Goal: Information Seeking & Learning: Learn about a topic

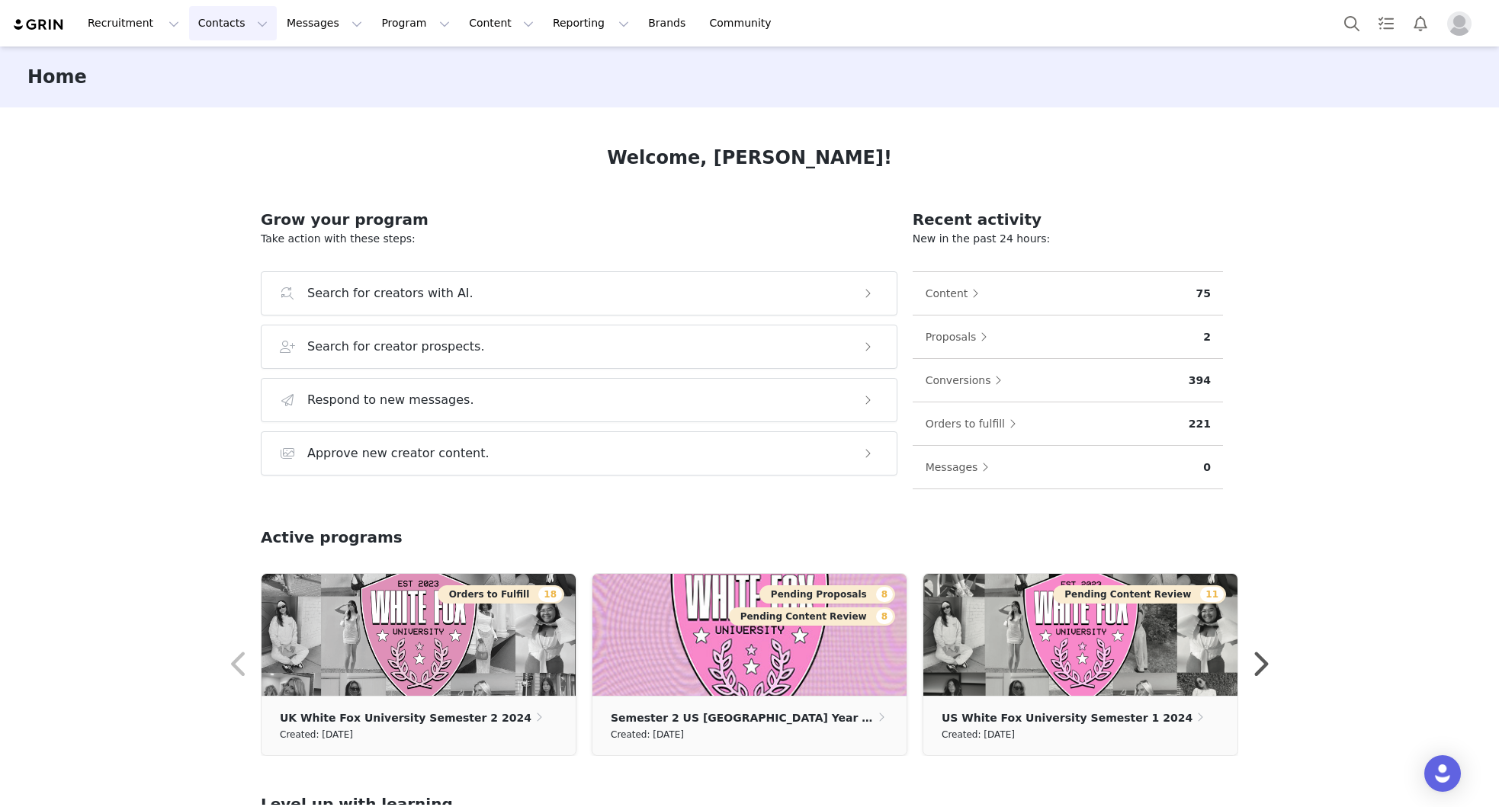
click at [226, 30] on button "Contacts Contacts" at bounding box center [233, 23] width 88 height 34
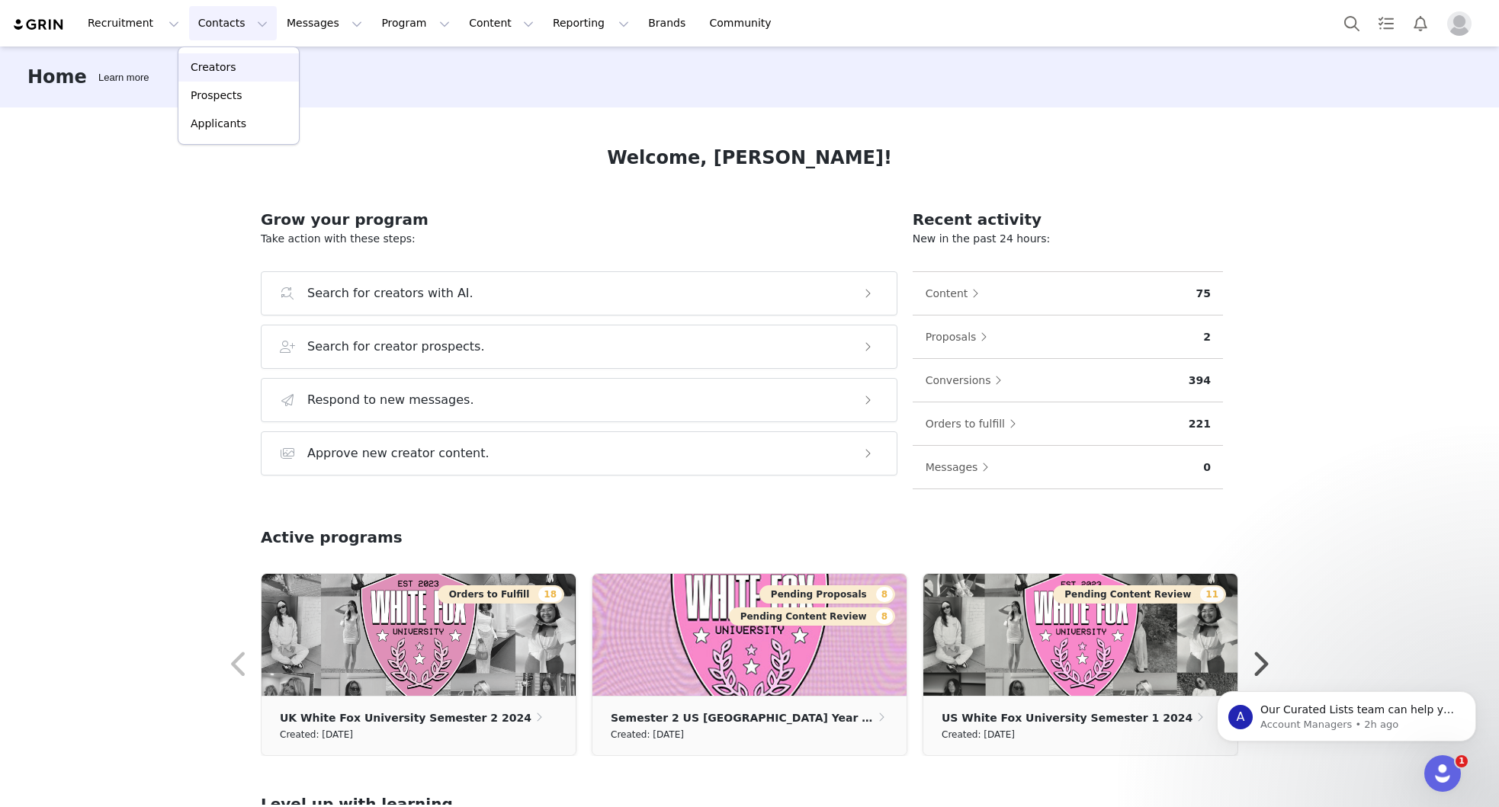
click at [239, 64] on div "Creators" at bounding box center [239, 67] width 102 height 16
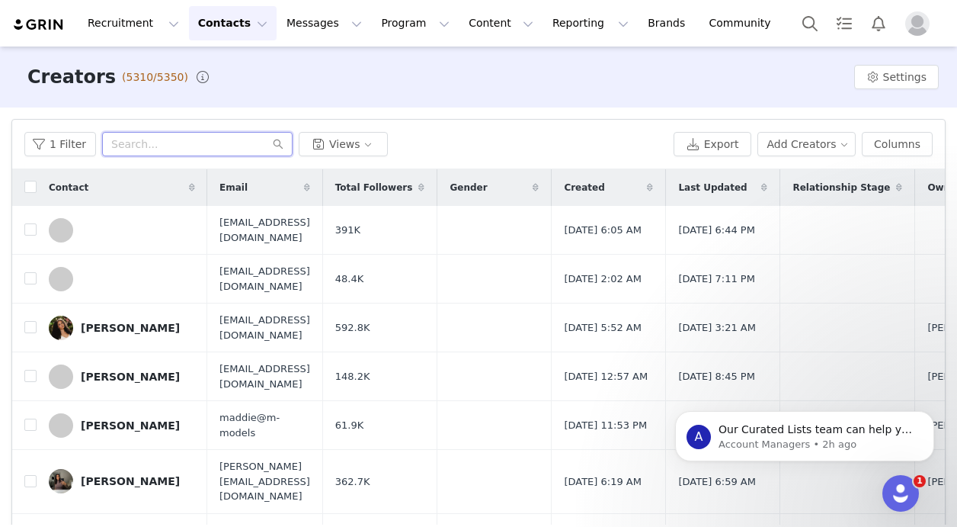
click at [165, 145] on input "text" at bounding box center [197, 144] width 191 height 24
click at [164, 141] on input "text" at bounding box center [197, 144] width 191 height 24
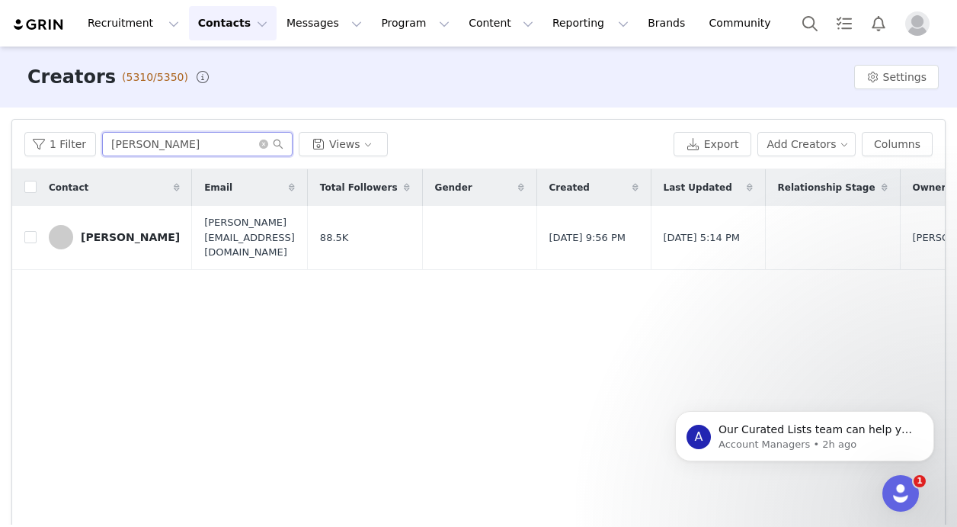
type input "[PERSON_NAME]"
click at [134, 231] on div "[PERSON_NAME]" at bounding box center [130, 237] width 99 height 12
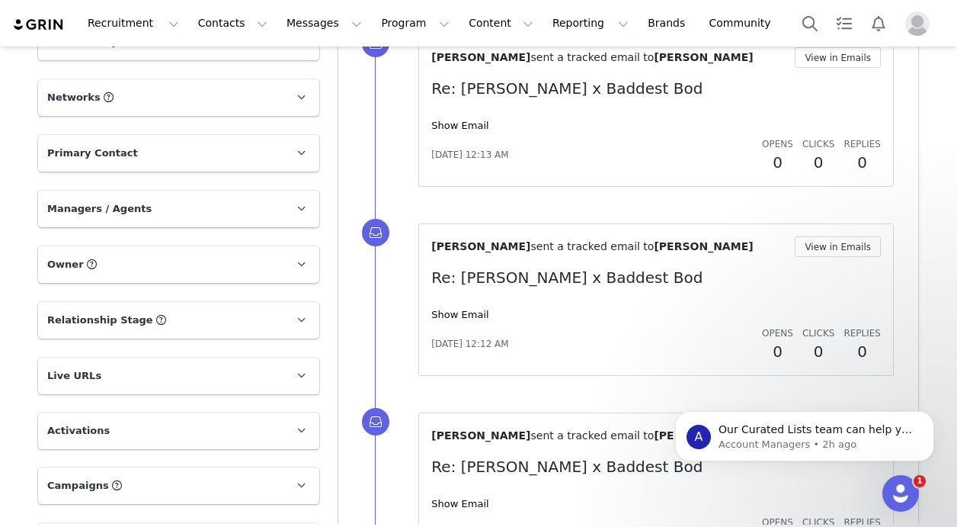
scroll to position [827, 0]
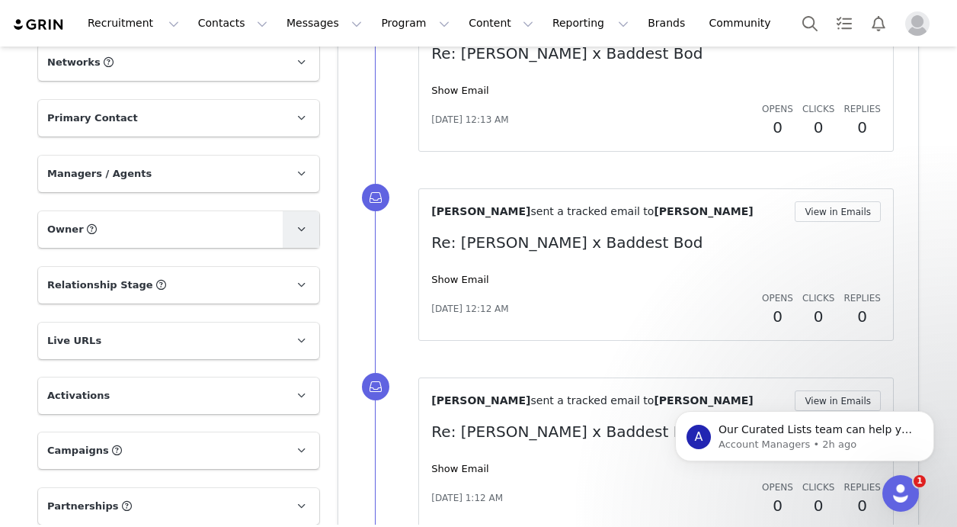
click at [302, 226] on icon at bounding box center [301, 229] width 8 height 10
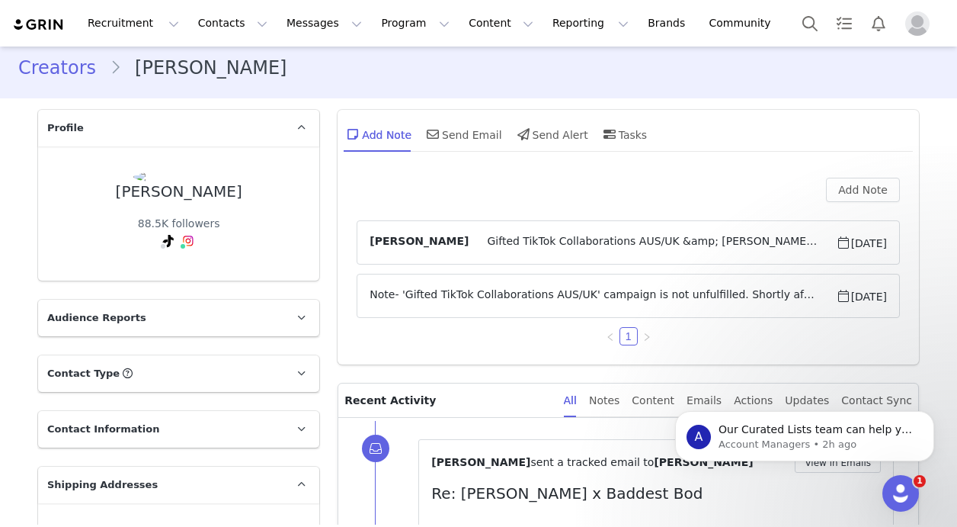
scroll to position [0, 0]
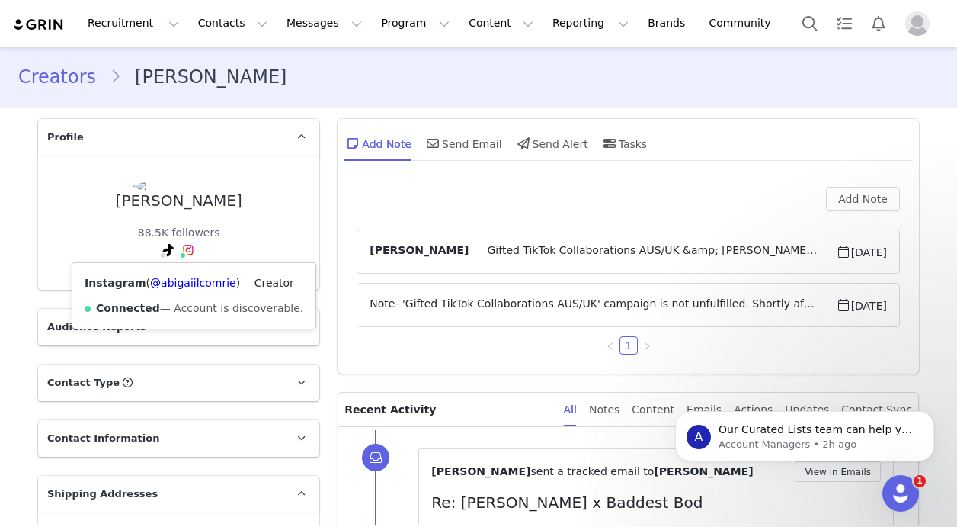
click at [187, 245] on img at bounding box center [188, 250] width 12 height 12
click at [196, 280] on link "@abigaiilcomrie" at bounding box center [193, 283] width 86 height 12
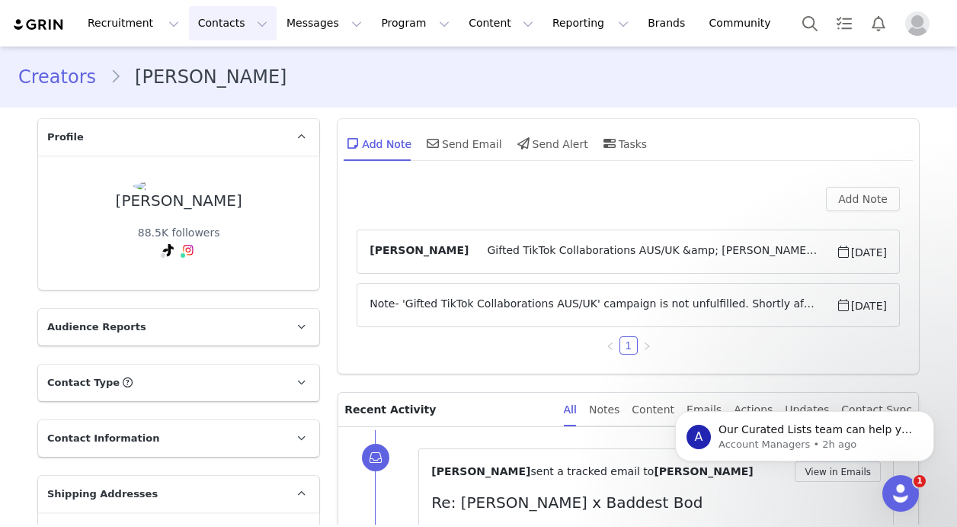
click at [229, 30] on button "Contacts Contacts" at bounding box center [233, 23] width 88 height 34
click at [228, 66] on p "Creators" at bounding box center [214, 67] width 46 height 16
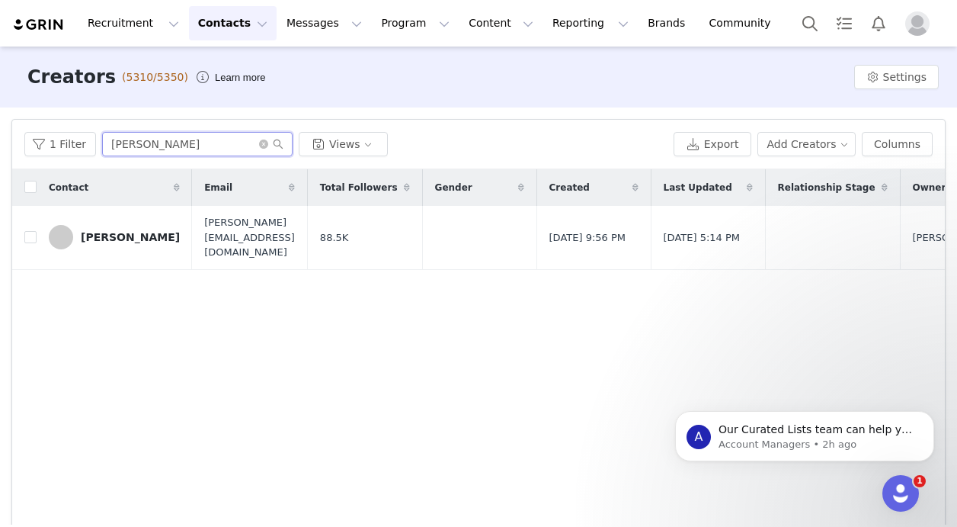
click at [200, 146] on input "[PERSON_NAME]" at bounding box center [197, 144] width 191 height 24
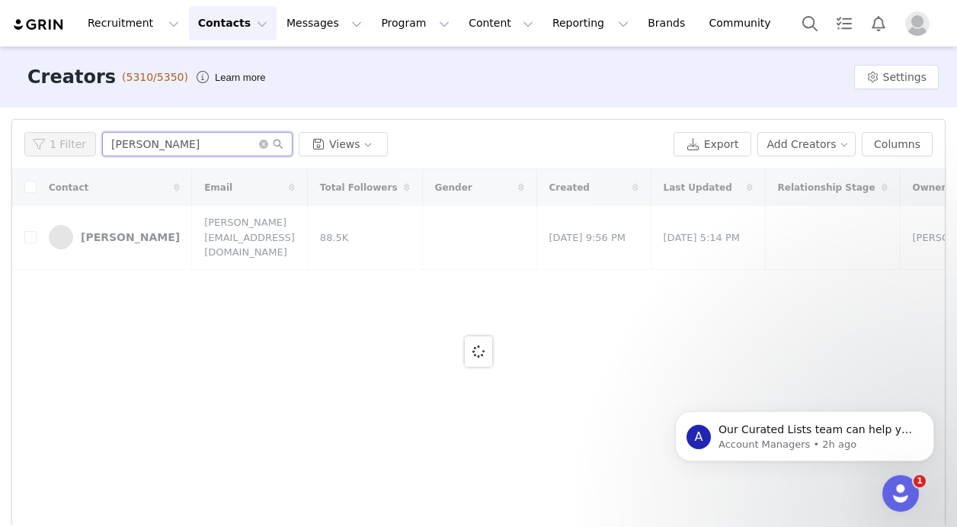
type input "[PERSON_NAME]"
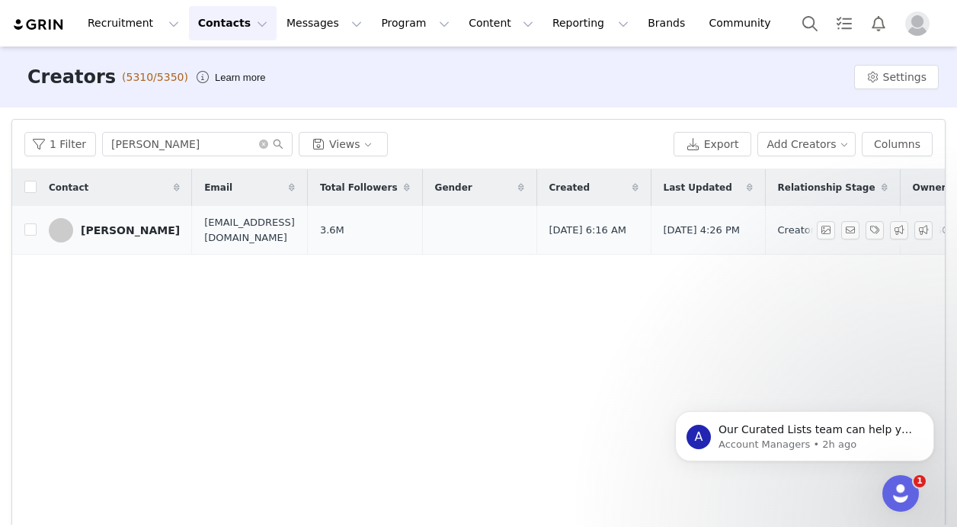
click at [104, 226] on div "[PERSON_NAME]" at bounding box center [130, 230] width 99 height 12
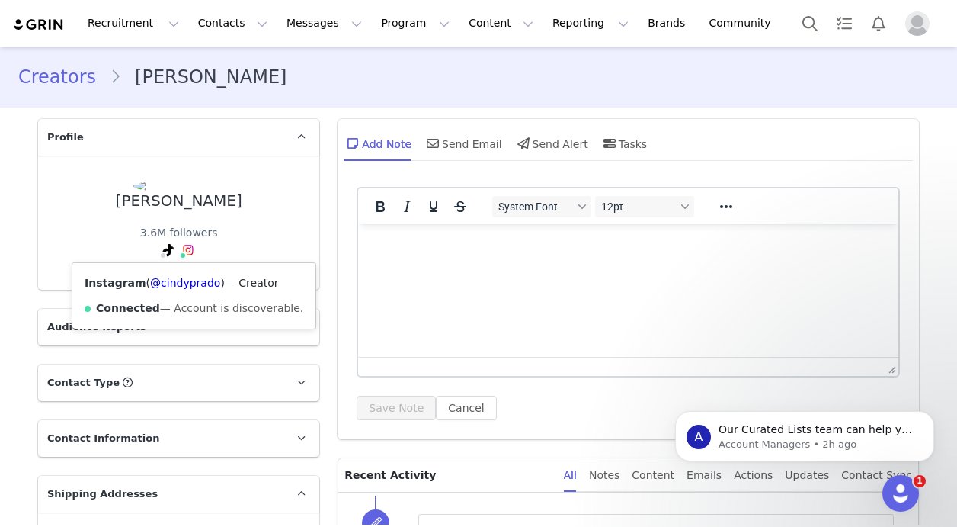
click at [190, 245] on img at bounding box center [188, 250] width 12 height 12
click at [196, 284] on link "@cindyprado" at bounding box center [185, 283] width 70 height 12
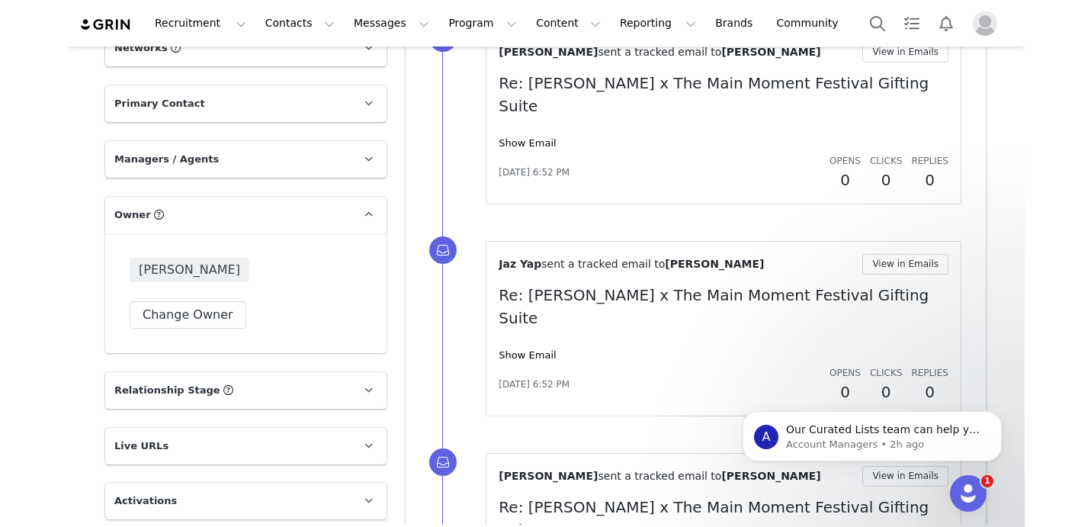
scroll to position [822, 0]
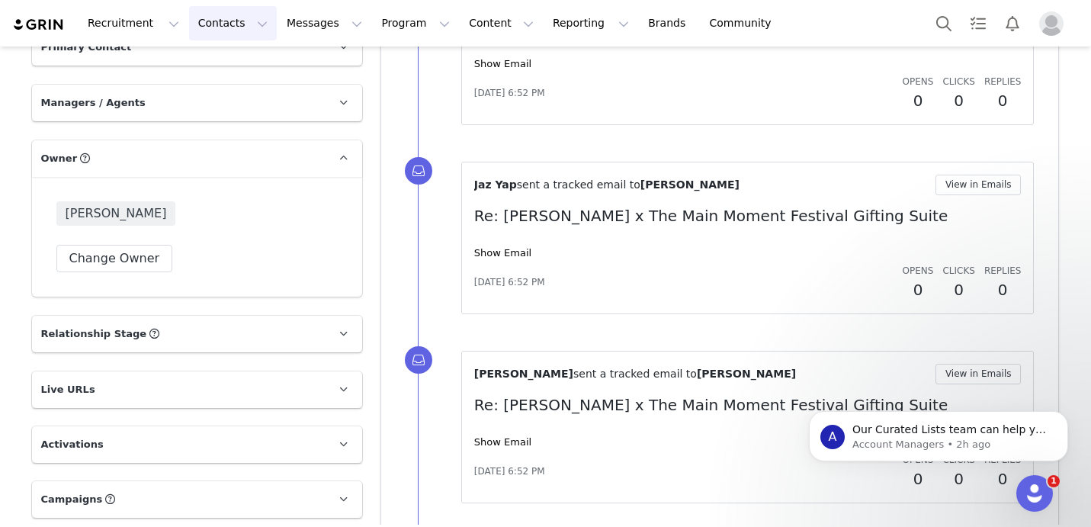
click at [196, 27] on button "Contacts Contacts" at bounding box center [233, 23] width 88 height 34
click at [236, 62] on div "Creators" at bounding box center [239, 67] width 102 height 16
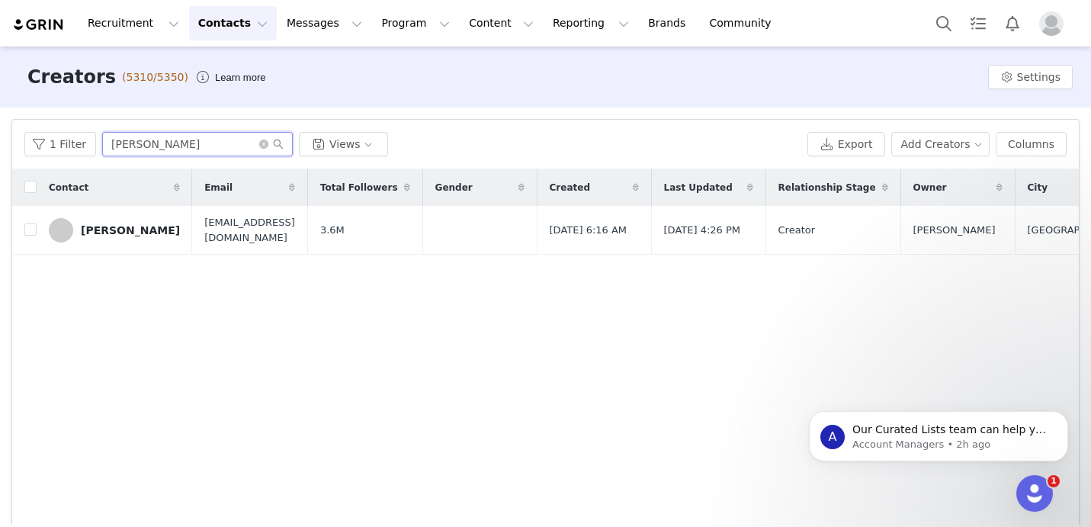
click at [209, 133] on input "[PERSON_NAME]" at bounding box center [197, 144] width 191 height 24
paste input "2seaters"
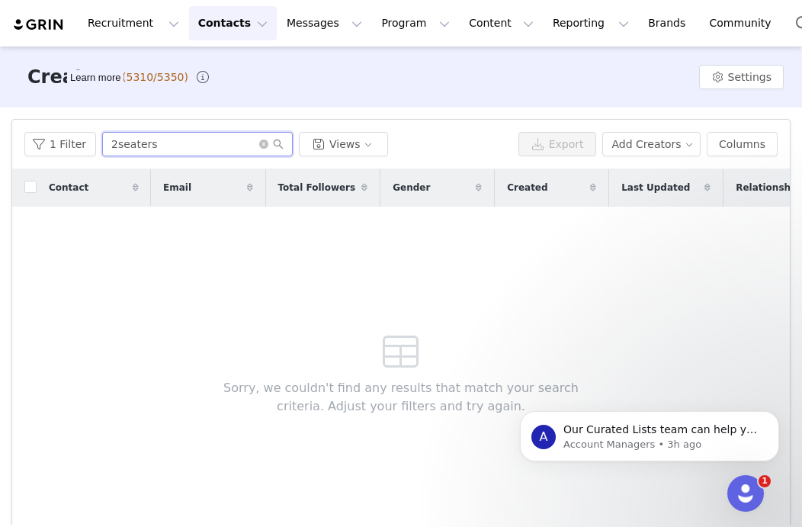
click at [211, 140] on input "2seaters" at bounding box center [197, 144] width 191 height 24
paste input "charlottelancasterr"
click at [237, 148] on input "charlottelancasterr" at bounding box center [197, 144] width 191 height 24
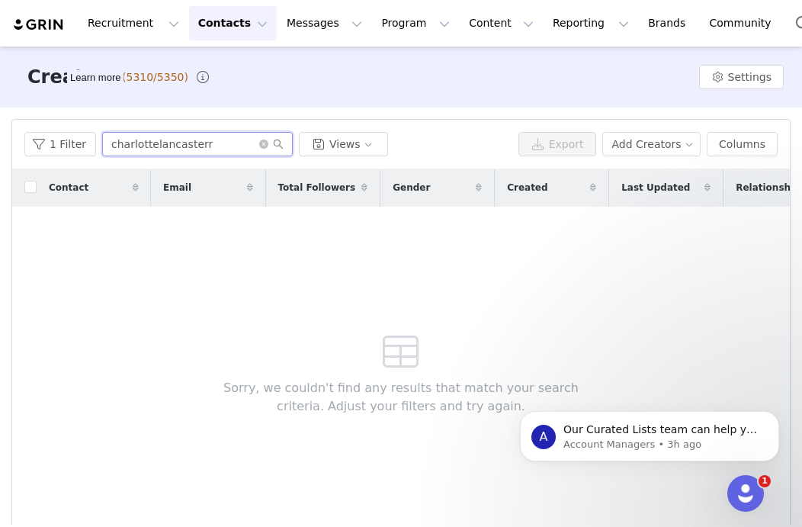
drag, startPoint x: 151, startPoint y: 146, endPoint x: 188, endPoint y: 156, distance: 38.8
click at [151, 146] on input "charlottelancasterr" at bounding box center [197, 144] width 191 height 24
click at [211, 146] on input "[PERSON_NAME]" at bounding box center [197, 144] width 191 height 24
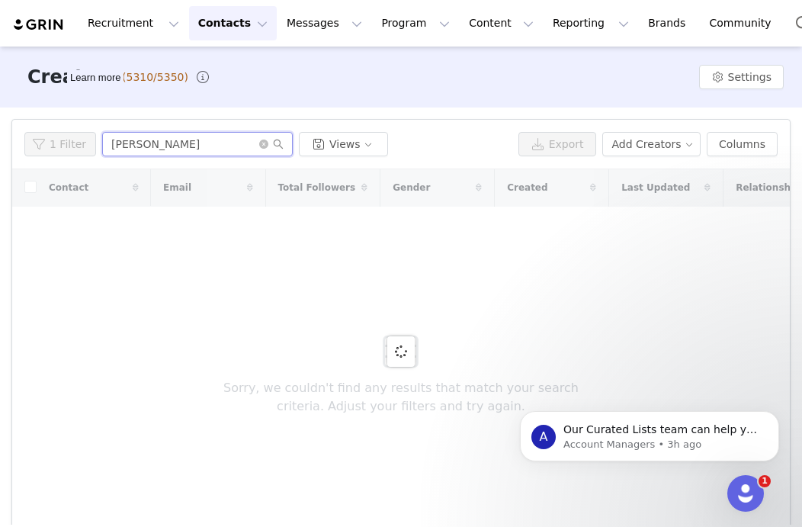
type input "[PERSON_NAME]"
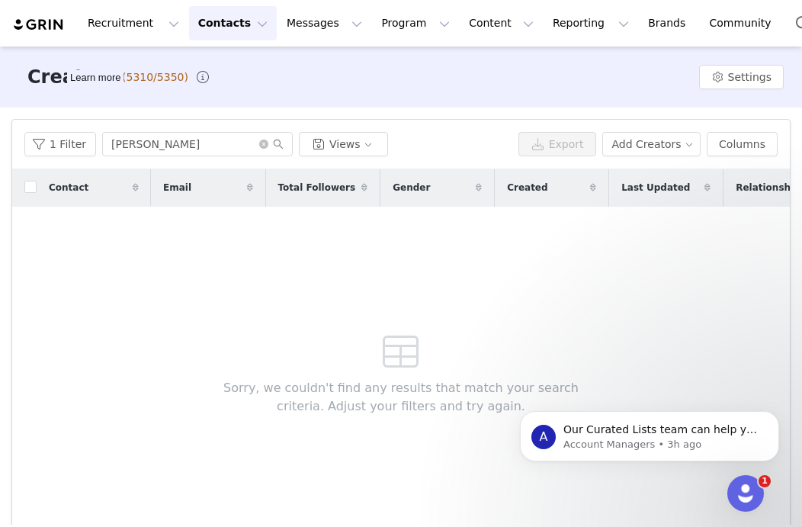
click at [239, 22] on button "Contacts Contacts" at bounding box center [233, 23] width 88 height 34
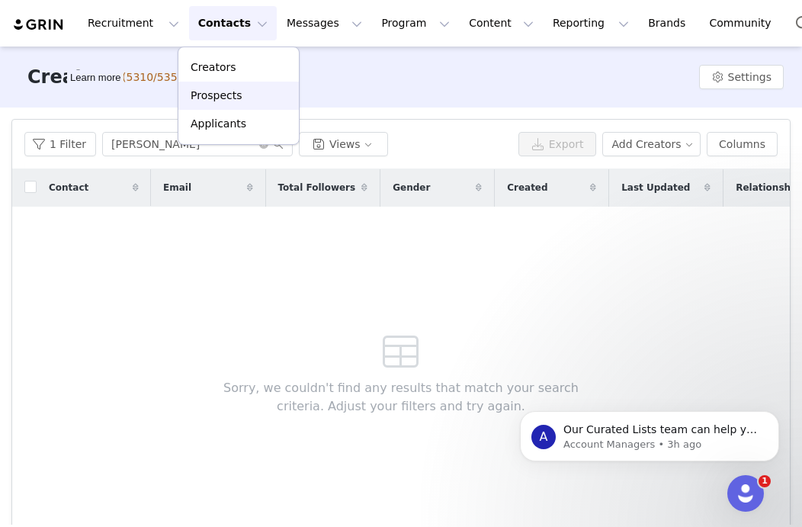
click at [237, 94] on p "Prospects" at bounding box center [216, 96] width 51 height 16
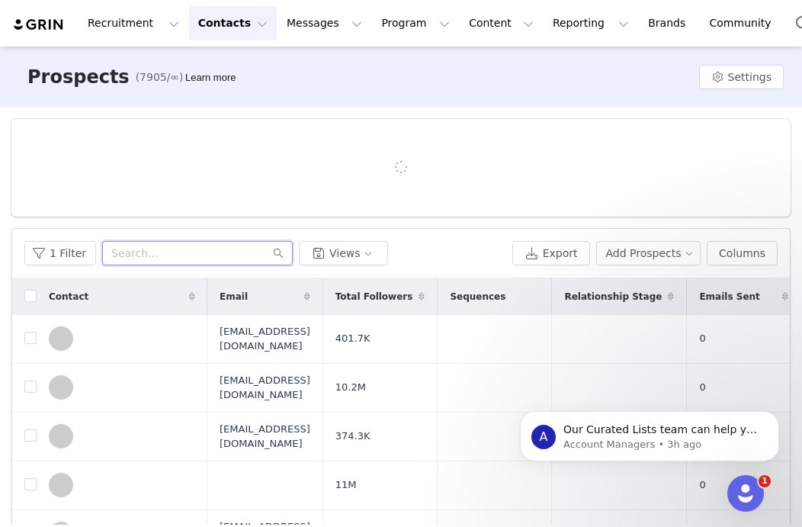
click at [192, 251] on input "text" at bounding box center [197, 253] width 191 height 24
paste input "charlottelancasterr"
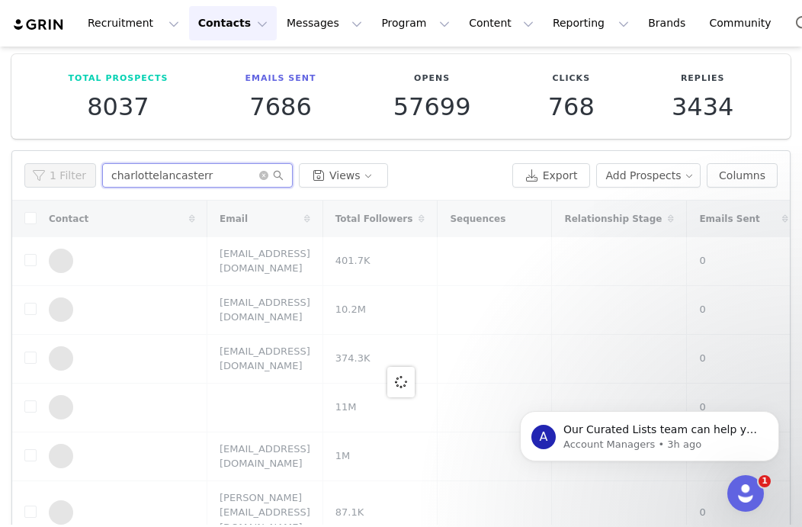
scroll to position [63, 0]
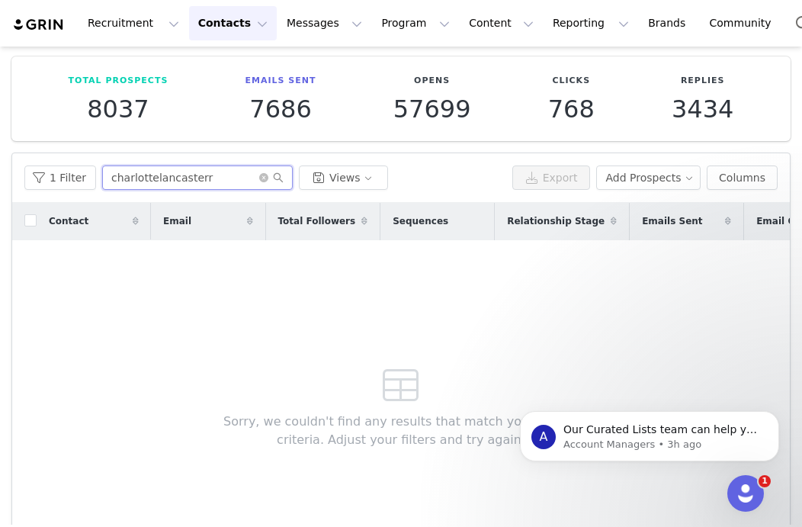
click at [150, 179] on input "charlottelancasterr" at bounding box center [197, 177] width 191 height 24
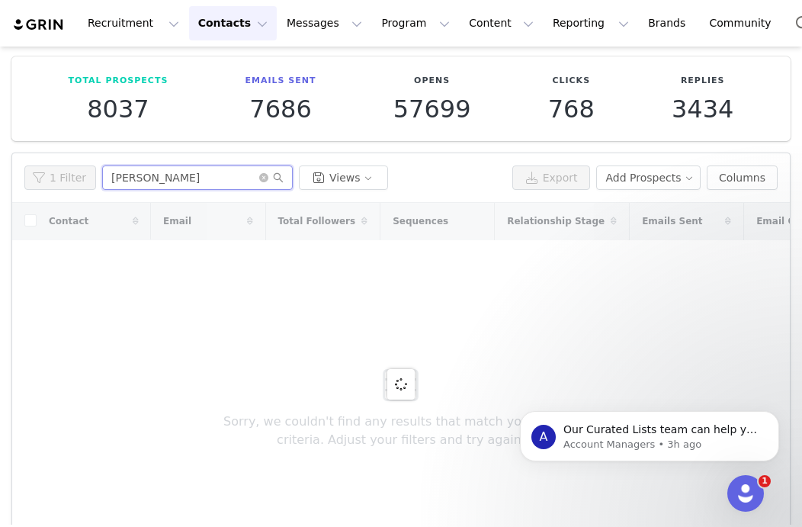
click at [210, 175] on input "[PERSON_NAME]" at bounding box center [197, 177] width 191 height 24
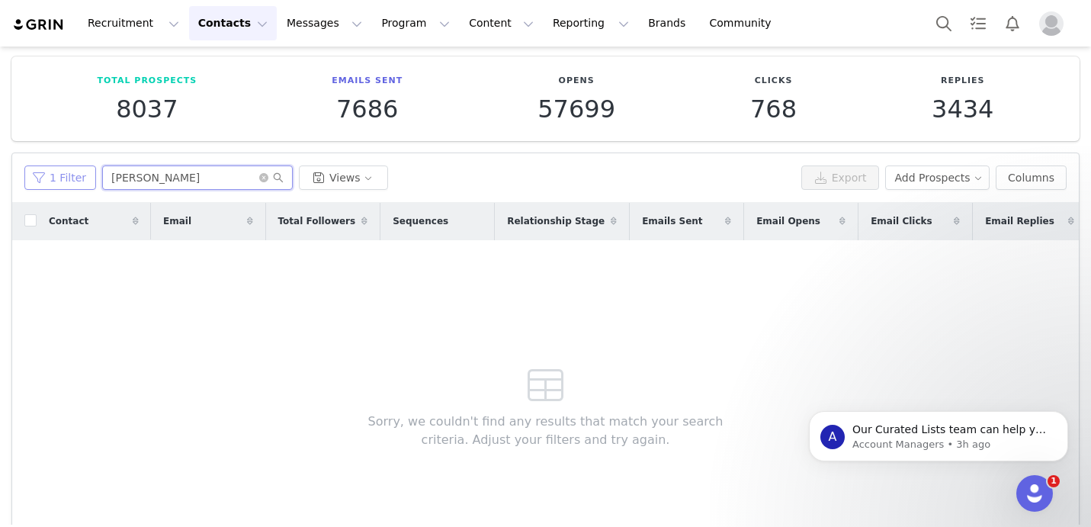
drag, startPoint x: 107, startPoint y: 171, endPoint x: 65, endPoint y: 171, distance: 42.7
click at [65, 171] on div "1 Filter [PERSON_NAME] Views" at bounding box center [409, 177] width 771 height 24
click at [210, 169] on input "[PERSON_NAME]" at bounding box center [197, 177] width 191 height 24
click at [210, 177] on input "[PERSON_NAME]" at bounding box center [197, 177] width 191 height 24
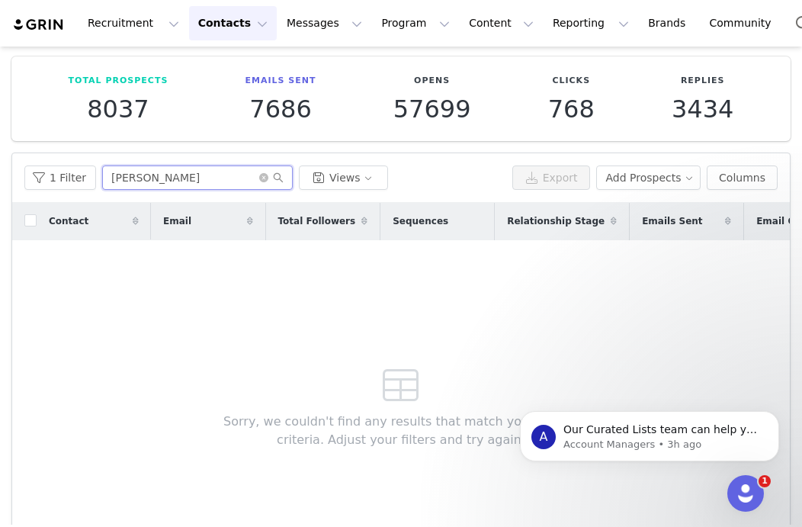
click at [247, 176] on input "[PERSON_NAME]" at bounding box center [197, 177] width 191 height 24
paste input "lancaster"
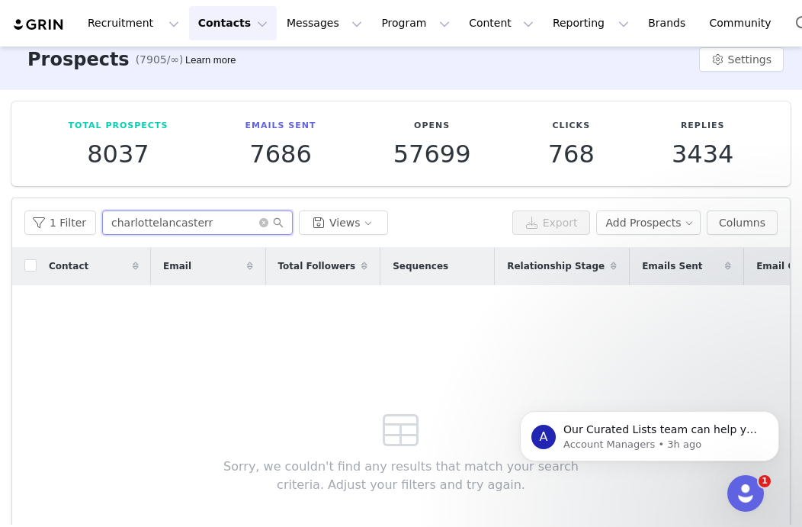
scroll to position [0, 0]
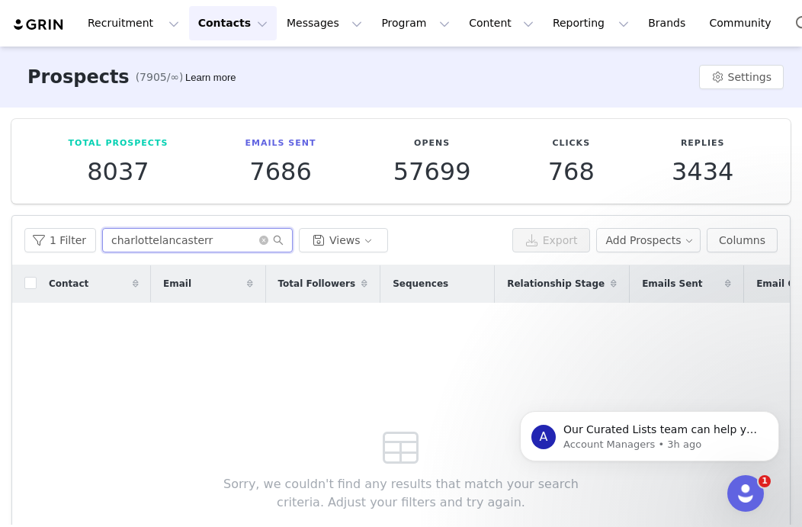
click at [158, 250] on input "charlottelancasterr" at bounding box center [197, 240] width 191 height 24
paste input "xlesliie"
type input "xlesliie"
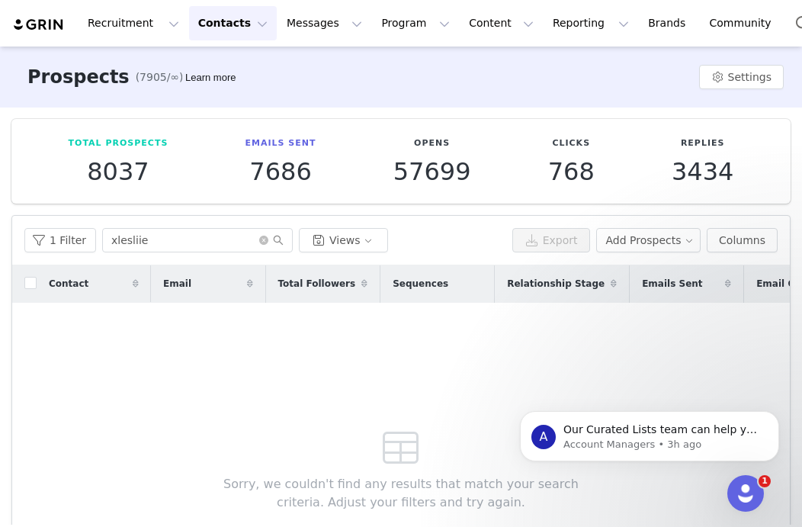
click at [204, 31] on button "Contacts Contacts" at bounding box center [233, 23] width 88 height 34
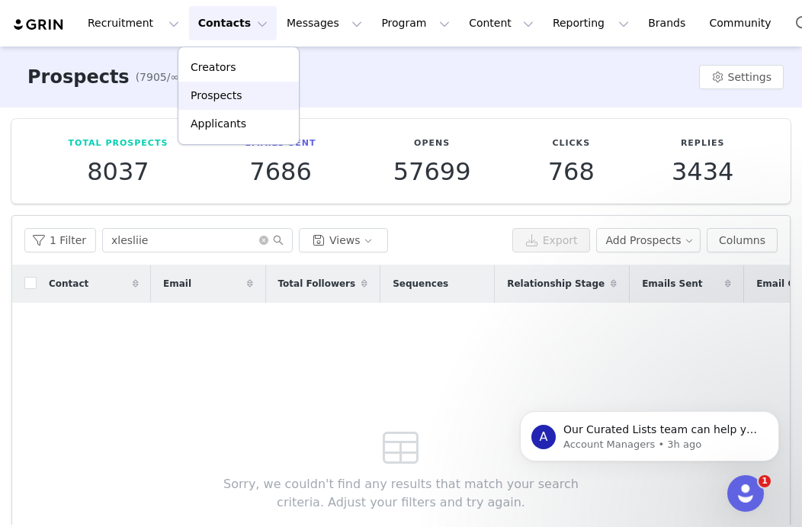
click at [217, 88] on p "Prospects" at bounding box center [216, 96] width 51 height 16
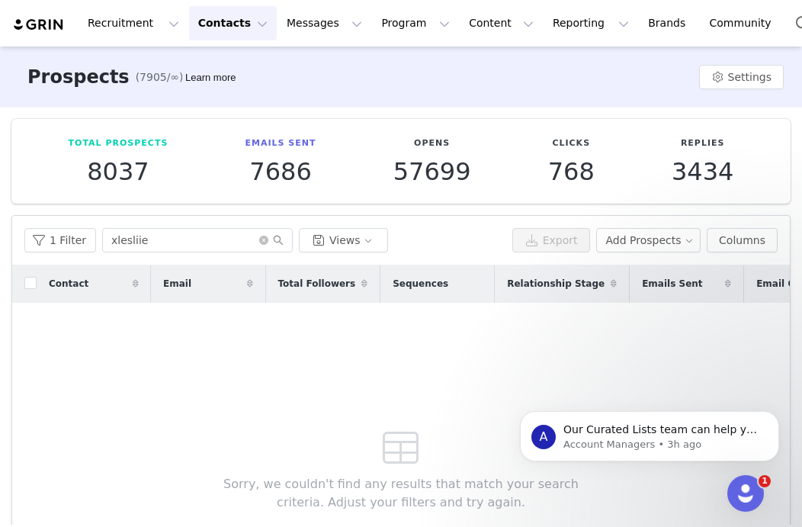
click at [227, 21] on button "Contacts Contacts" at bounding box center [233, 23] width 88 height 34
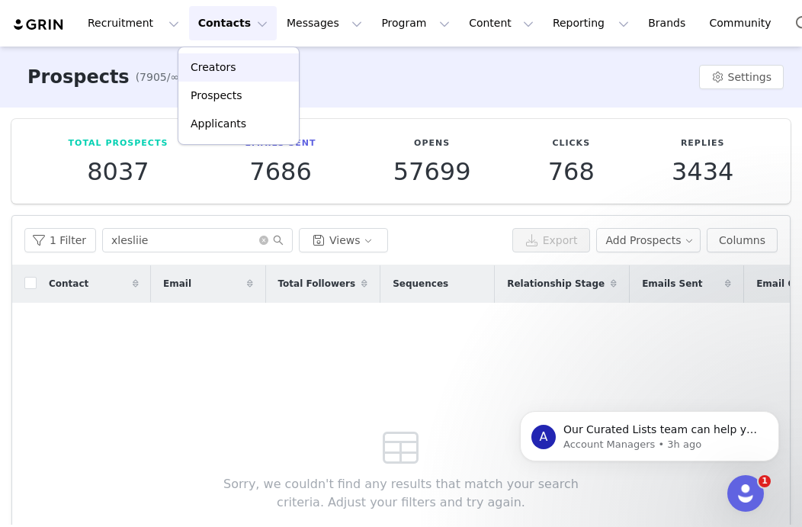
click at [246, 72] on div "Creators" at bounding box center [239, 67] width 102 height 16
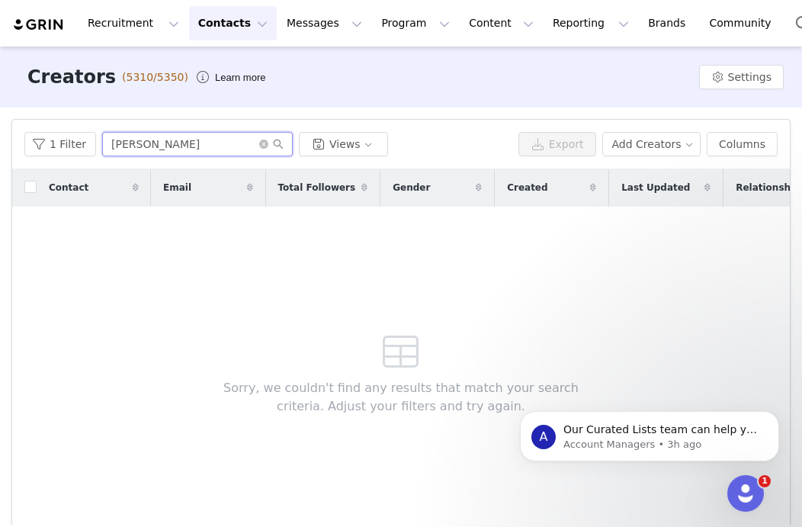
click at [217, 147] on input "[PERSON_NAME]" at bounding box center [197, 144] width 191 height 24
paste input "xlesliie"
click at [235, 146] on input "xlesliie" at bounding box center [197, 144] width 191 height 24
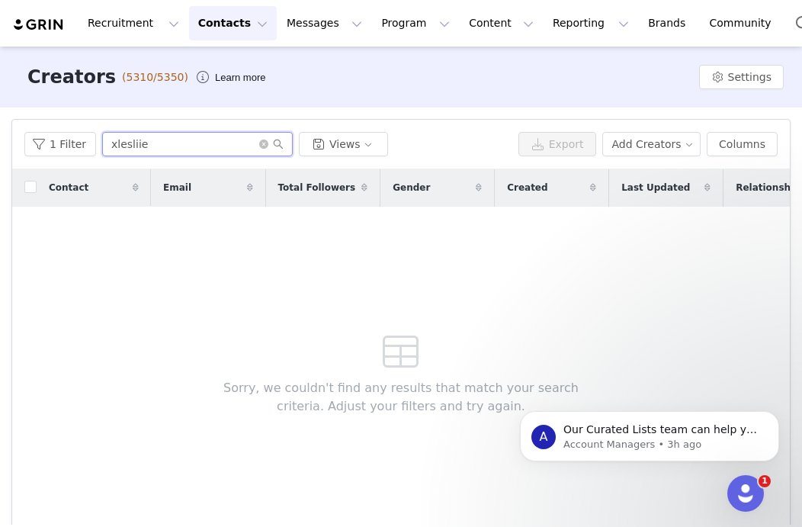
click at [235, 146] on input "xlesliie" at bounding box center [197, 144] width 191 height 24
paste input "olivialanzetti"
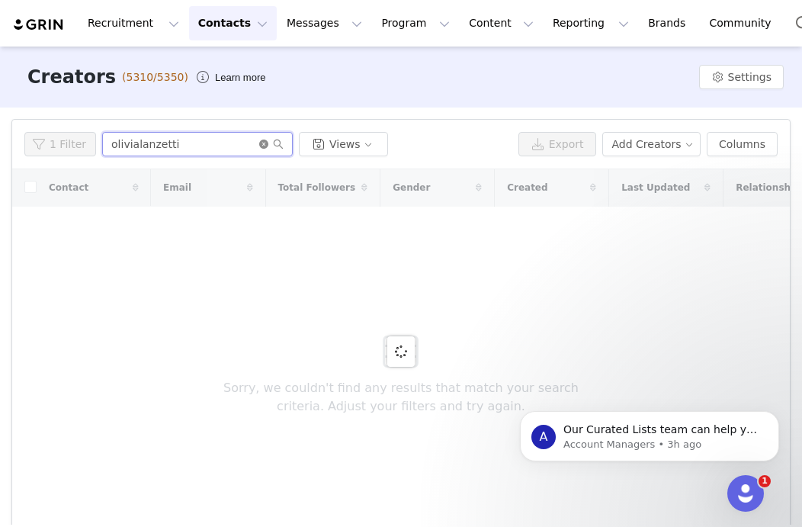
type input "olivialanzetti"
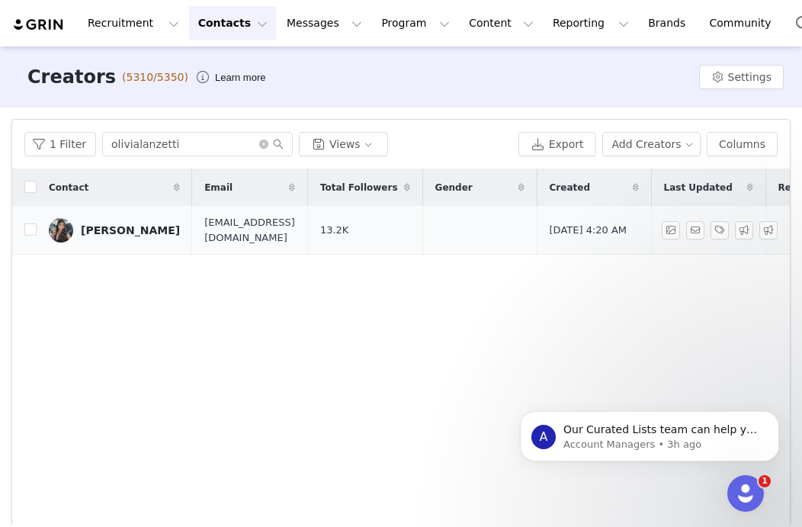
click at [112, 229] on div "[PERSON_NAME]" at bounding box center [130, 230] width 99 height 12
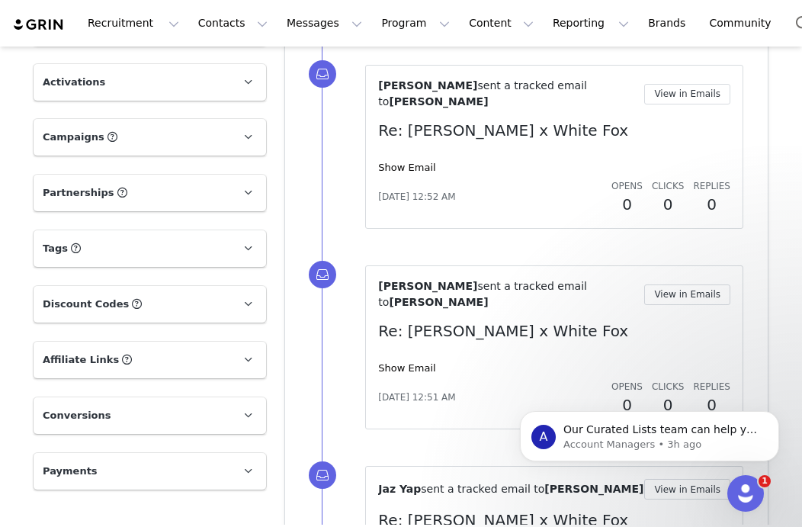
scroll to position [1278, 0]
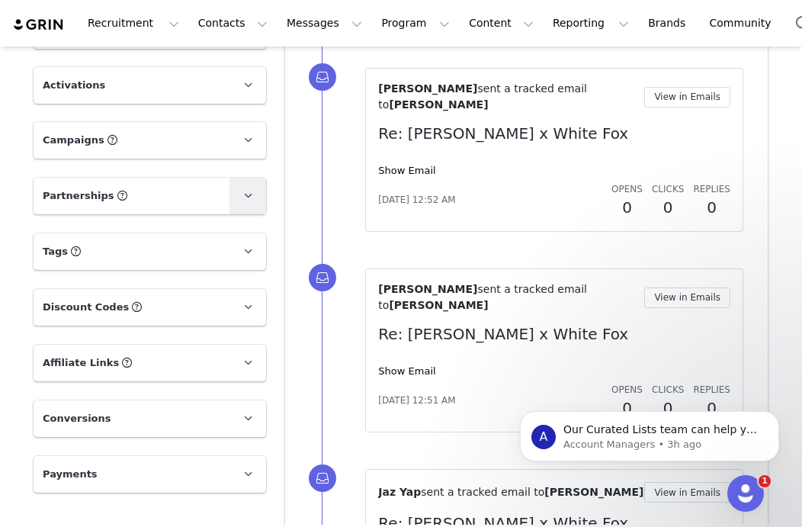
click at [243, 187] on span at bounding box center [248, 196] width 18 height 18
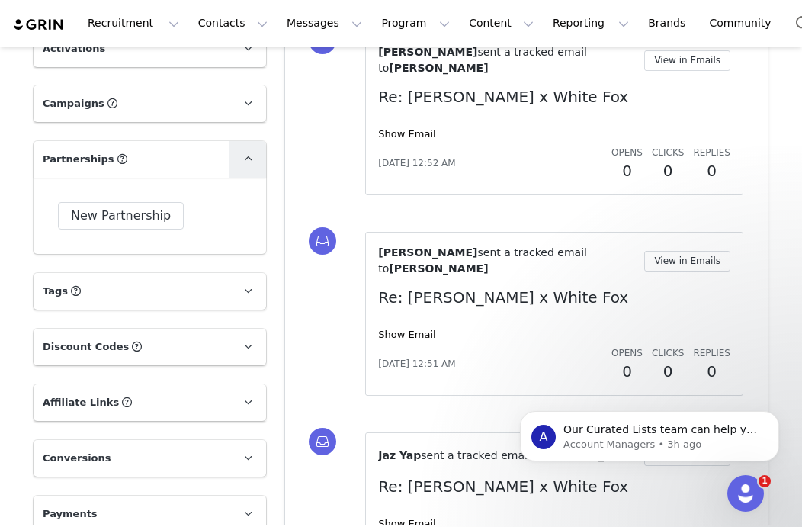
scroll to position [1319, 0]
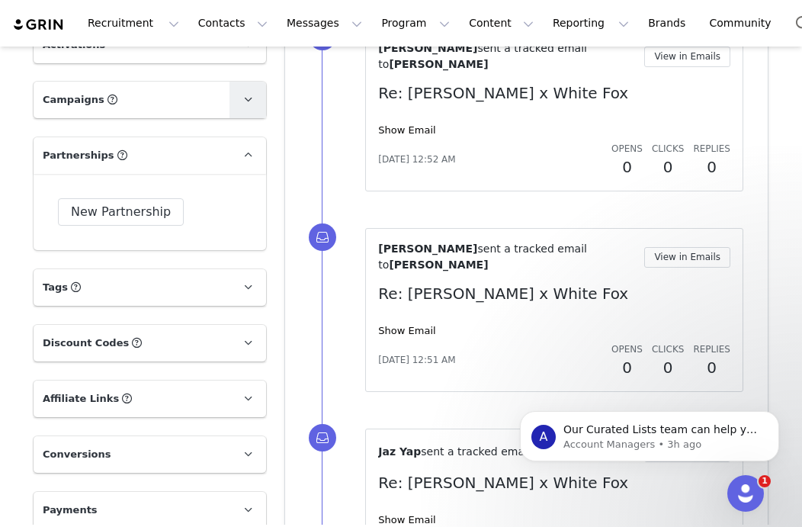
click at [252, 93] on link at bounding box center [247, 100] width 37 height 37
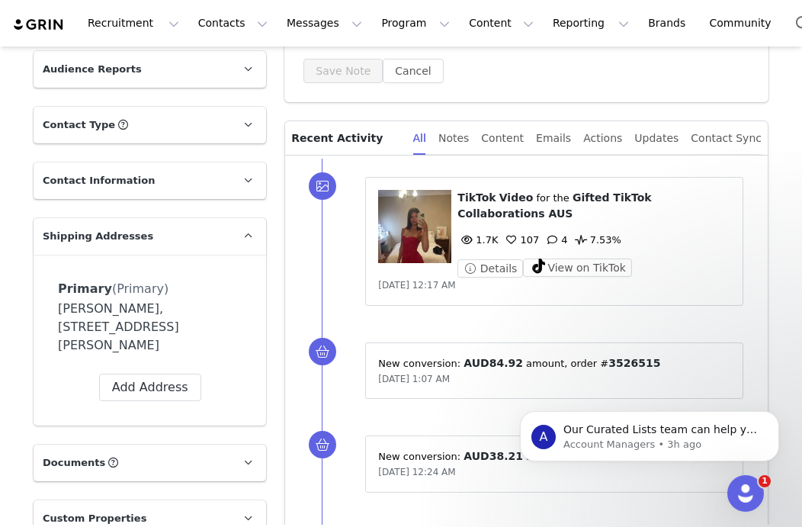
scroll to position [342, 0]
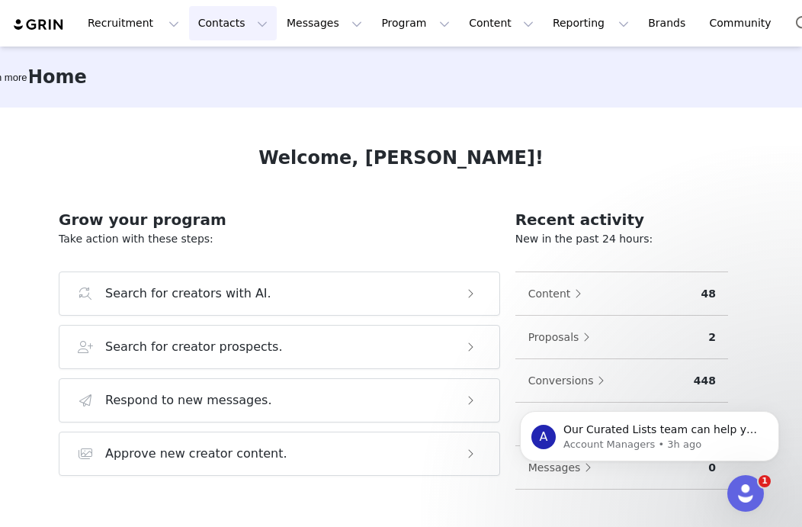
click at [211, 25] on button "Contacts Contacts" at bounding box center [233, 23] width 88 height 34
